Goal: Task Accomplishment & Management: Complete application form

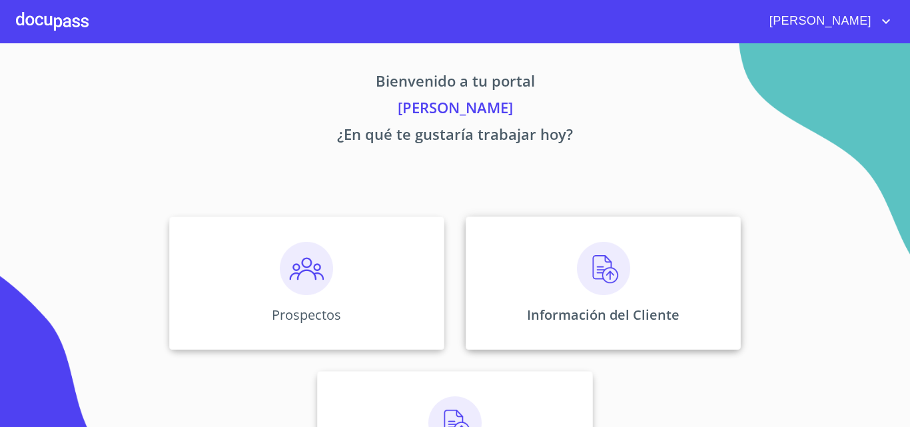
click at [581, 269] on img at bounding box center [603, 268] width 53 height 53
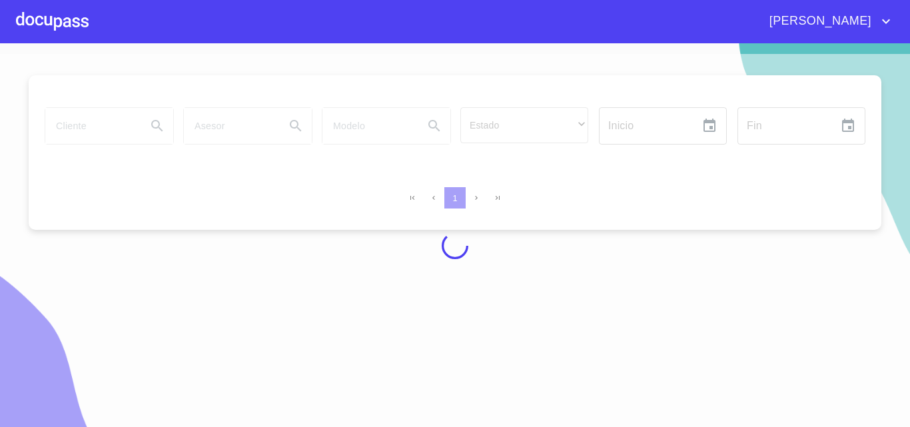
click at [83, 125] on div at bounding box center [455, 246] width 910 height 384
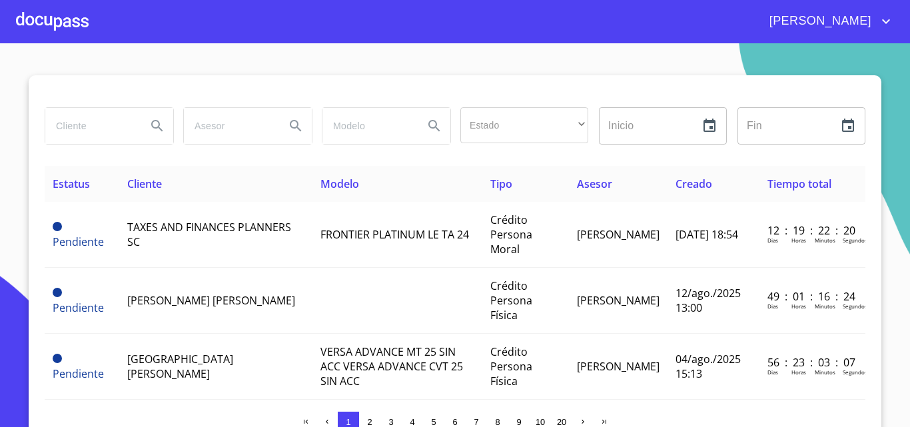
click at [83, 125] on input "search" at bounding box center [90, 126] width 91 height 36
type input "[PERSON_NAME] del [PERSON_NAME]"
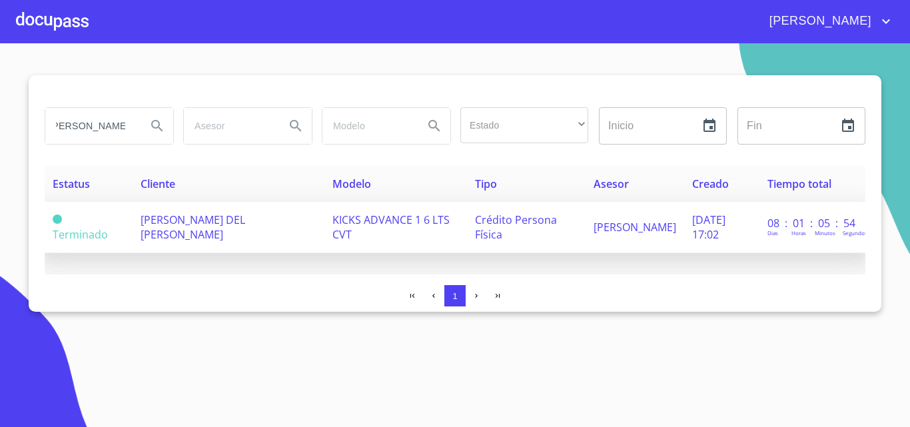
scroll to position [0, 0]
click at [475, 213] on span "Crédito Persona Física" at bounding box center [516, 227] width 82 height 29
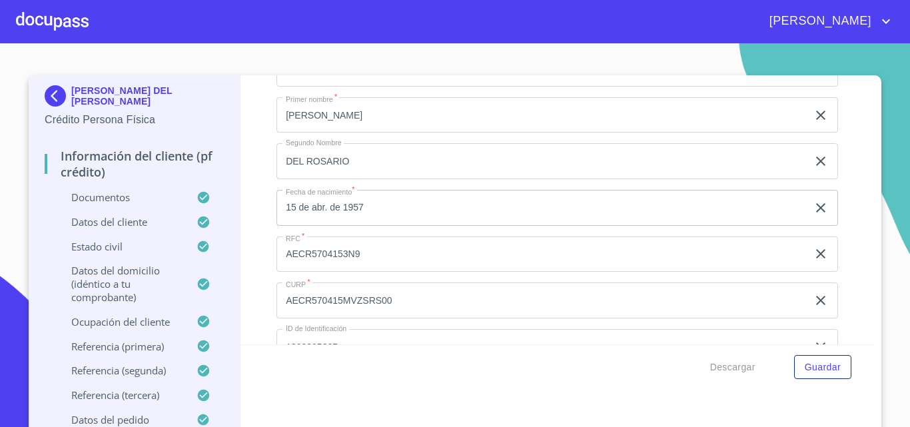
scroll to position [3932, 0]
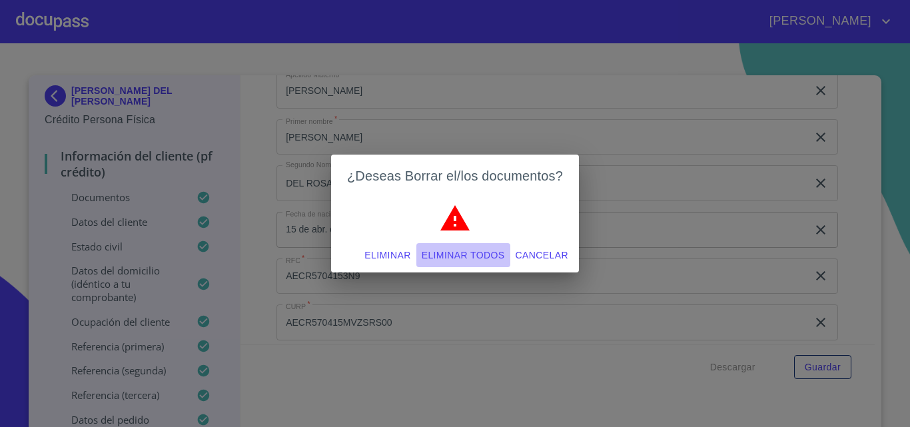
click at [495, 252] on span "Eliminar todos" at bounding box center [463, 255] width 83 height 17
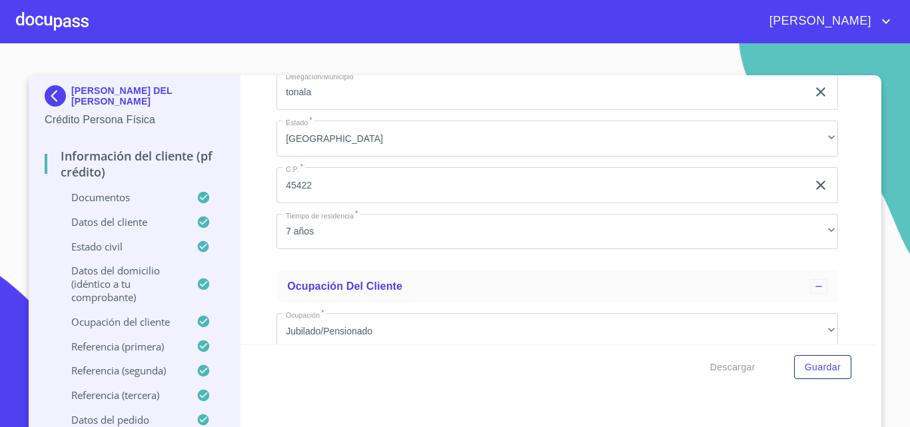
scroll to position [4666, 0]
click at [825, 365] on span "Guardar" at bounding box center [823, 367] width 36 height 17
